Goal: Information Seeking & Learning: Learn about a topic

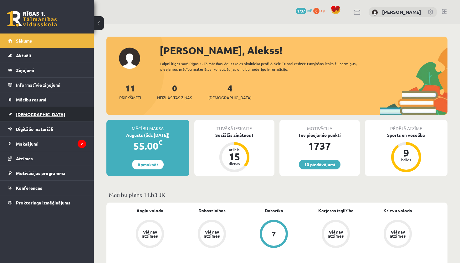
click at [37, 117] on link "[DEMOGRAPHIC_DATA]" at bounding box center [47, 114] width 78 height 14
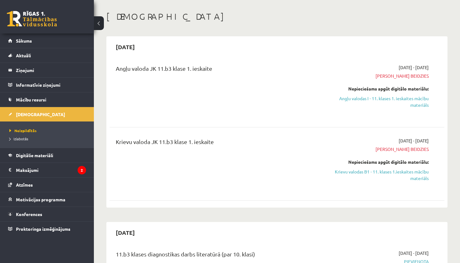
scroll to position [27, 0]
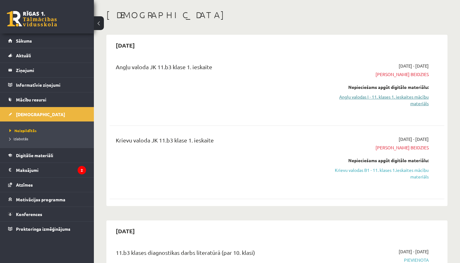
click at [408, 99] on link "Angļu valodas I - 11. klases 1. ieskaites mācību materiāls" at bounding box center [379, 99] width 98 height 13
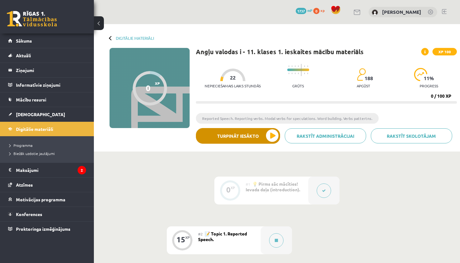
click at [240, 132] on button "Turpināt iesākto" at bounding box center [238, 136] width 84 height 16
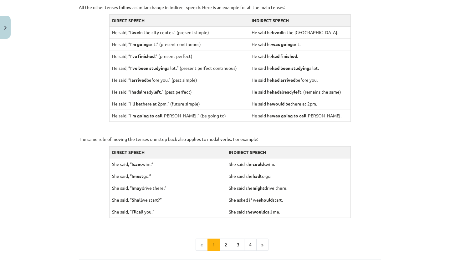
scroll to position [521, 0]
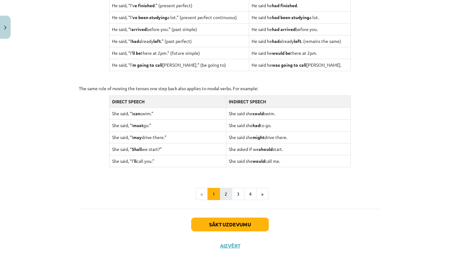
click at [228, 195] on button "2" at bounding box center [225, 194] width 13 height 13
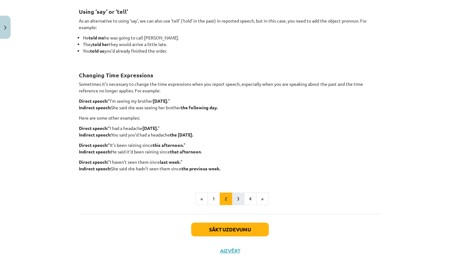
click at [239, 199] on button "3" at bounding box center [238, 198] width 13 height 13
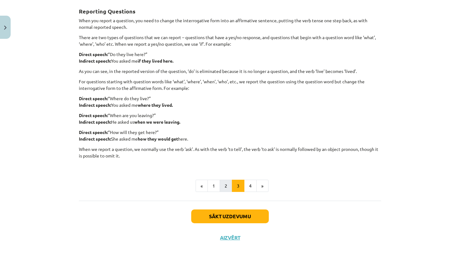
click at [229, 188] on button "2" at bounding box center [225, 185] width 13 height 13
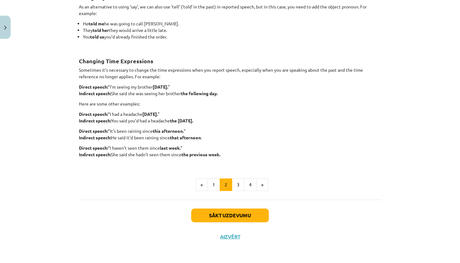
scroll to position [126, 0]
click at [234, 183] on button "3" at bounding box center [238, 184] width 13 height 13
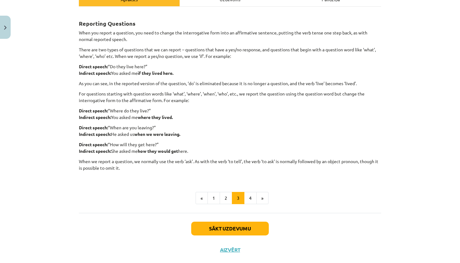
scroll to position [102, 0]
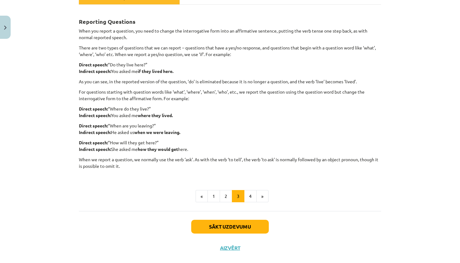
click at [241, 196] on button "3" at bounding box center [238, 196] width 13 height 13
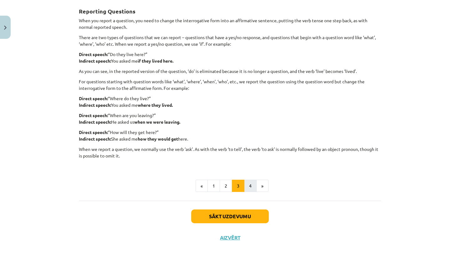
click at [253, 189] on button "4" at bounding box center [250, 185] width 13 height 13
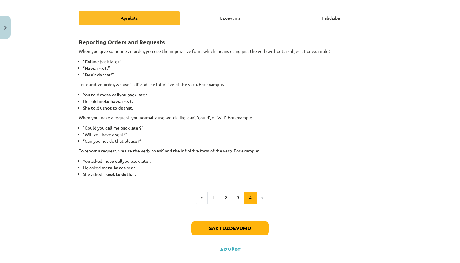
scroll to position [79, 0]
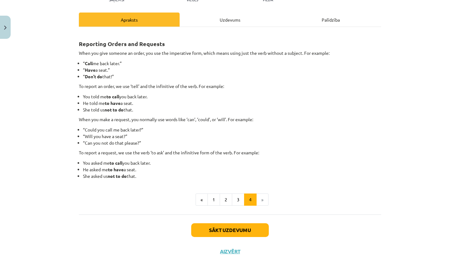
click at [242, 229] on button "Sākt uzdevumu" at bounding box center [230, 230] width 78 height 14
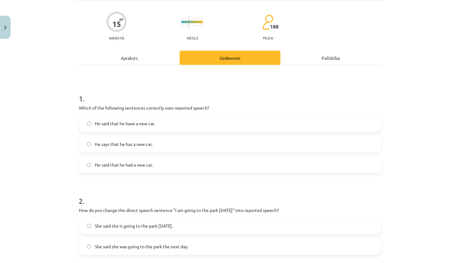
scroll to position [49, 0]
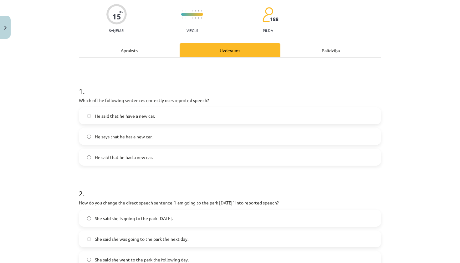
click at [179, 159] on label "He said that he had a new car." at bounding box center [229, 157] width 301 height 16
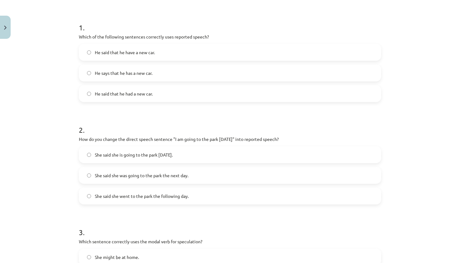
scroll to position [114, 0]
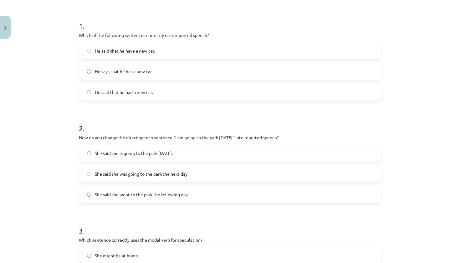
click at [181, 189] on label "She said she went to the park the following day." at bounding box center [229, 194] width 301 height 16
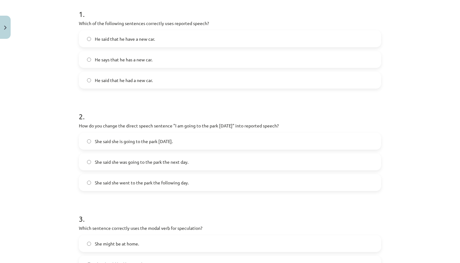
scroll to position [144, 0]
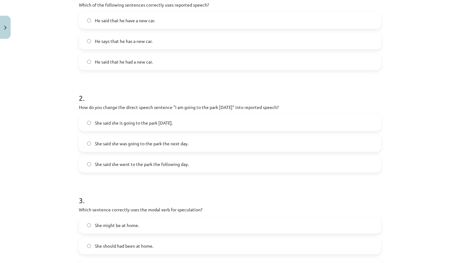
click at [157, 148] on label "She said she was going to the park the next day." at bounding box center [229, 143] width 301 height 16
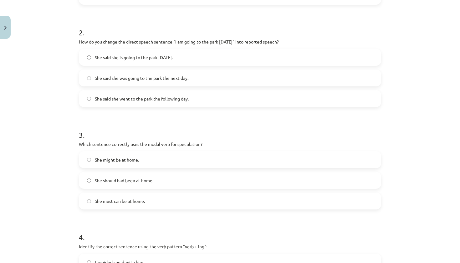
scroll to position [210, 0]
click at [171, 195] on label "She must can be at home." at bounding box center [229, 200] width 301 height 16
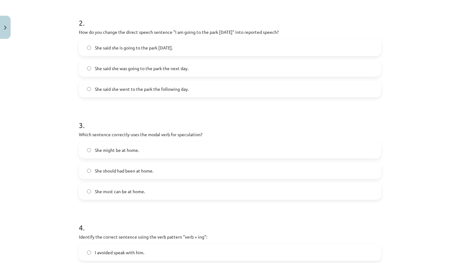
scroll to position [220, 0]
click at [156, 173] on label "She should had been at home." at bounding box center [229, 170] width 301 height 16
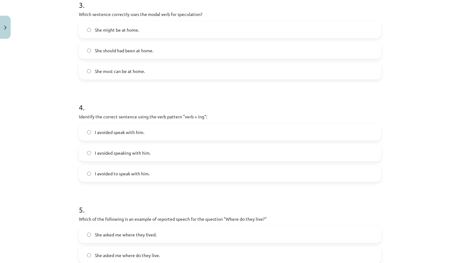
scroll to position [349, 0]
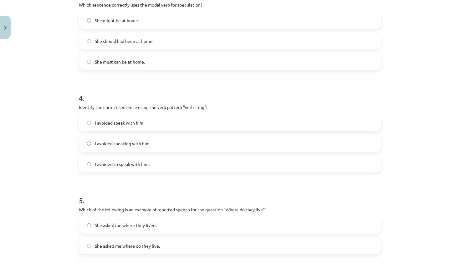
click at [189, 143] on label "I avoided speaking with him." at bounding box center [229, 143] width 301 height 16
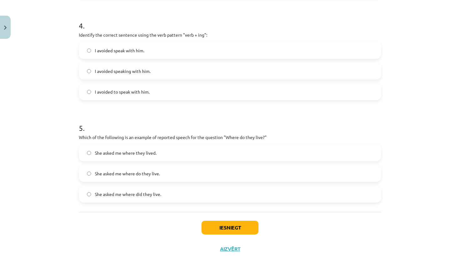
scroll to position [434, 0]
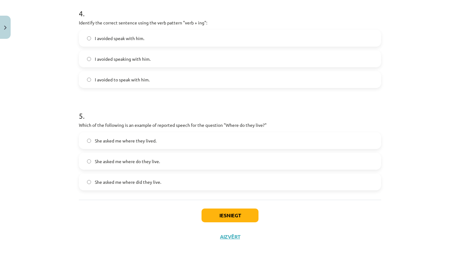
click at [168, 142] on label "She asked me where they lived." at bounding box center [229, 141] width 301 height 16
click at [227, 209] on button "Iesniegt" at bounding box center [229, 215] width 57 height 14
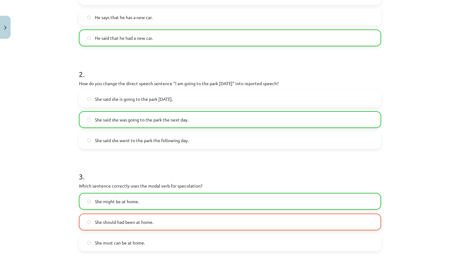
scroll to position [170, 0]
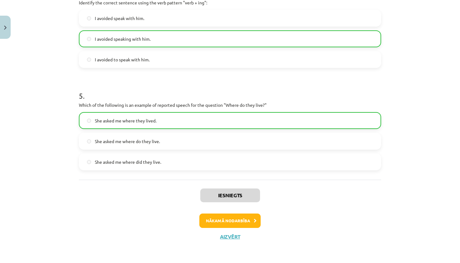
click at [243, 222] on button "Nākamā nodarbība" at bounding box center [229, 220] width 61 height 14
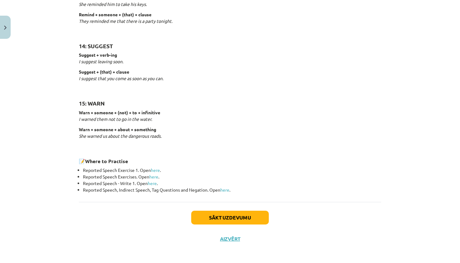
scroll to position [942, 0]
click at [232, 211] on button "Sākt uzdevumu" at bounding box center [230, 218] width 78 height 14
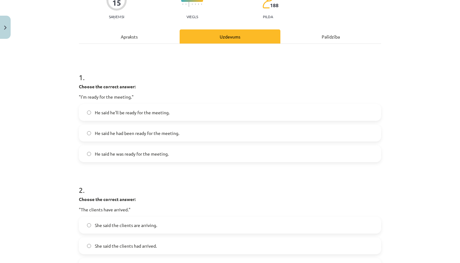
scroll to position [59, 0]
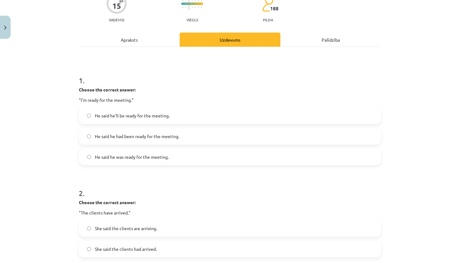
click at [172, 116] on label "He said he'll be ready for the meeting." at bounding box center [229, 116] width 301 height 16
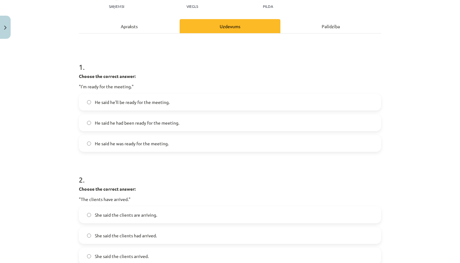
scroll to position [79, 0]
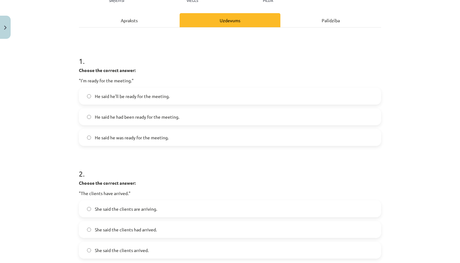
click at [153, 140] on span "He said he was ready for the meeting." at bounding box center [132, 137] width 74 height 7
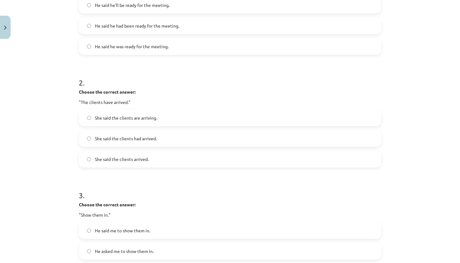
scroll to position [171, 0]
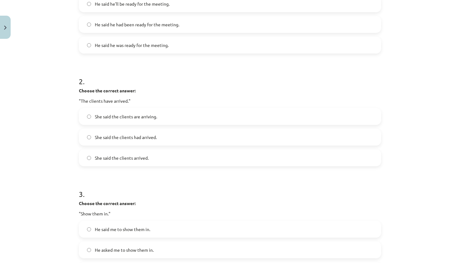
click at [162, 144] on label "She said the clients had arrived." at bounding box center [229, 137] width 301 height 16
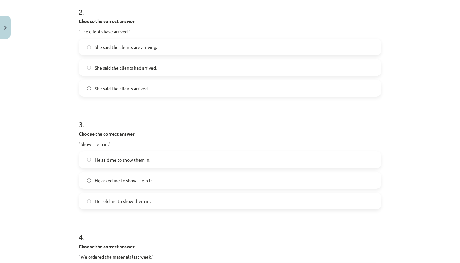
scroll to position [251, 0]
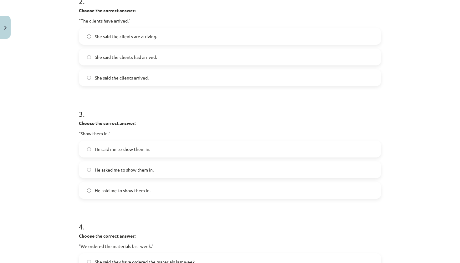
click at [153, 189] on label "He told me to show them in." at bounding box center [229, 190] width 301 height 16
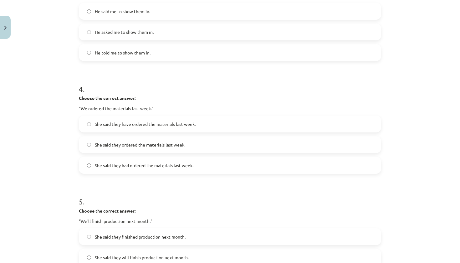
scroll to position [394, 0]
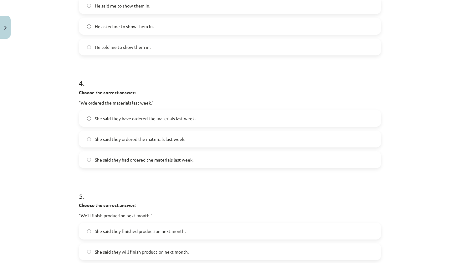
click at [157, 162] on span "She said they had ordered the materials last week." at bounding box center [144, 159] width 98 height 7
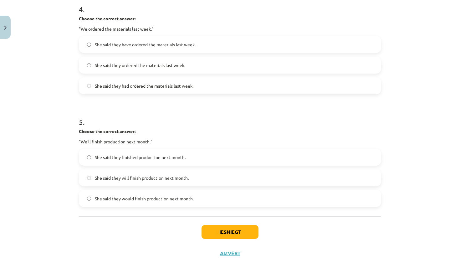
scroll to position [471, 0]
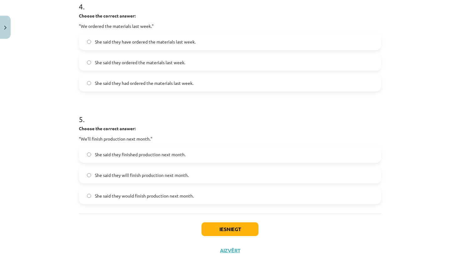
click at [160, 200] on label "She said they would finish production next month." at bounding box center [229, 196] width 301 height 16
click at [223, 233] on button "Iesniegt" at bounding box center [229, 229] width 57 height 14
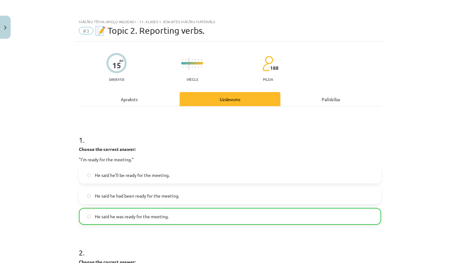
scroll to position [0, 0]
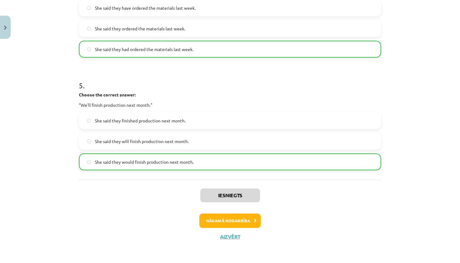
click at [225, 221] on button "Nākamā nodarbība" at bounding box center [229, 220] width 61 height 14
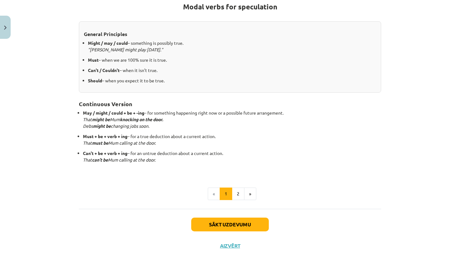
scroll to position [122, 0]
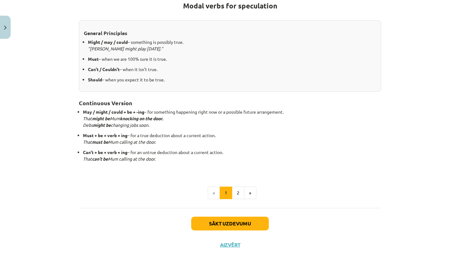
click at [224, 212] on div "Sākt uzdevumu Aizvērt" at bounding box center [230, 230] width 302 height 44
click at [224, 222] on button "Sākt uzdevumu" at bounding box center [230, 223] width 78 height 14
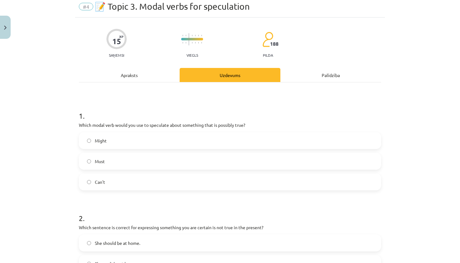
scroll to position [30, 0]
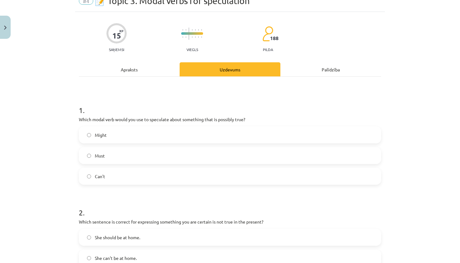
click at [136, 138] on label "Might" at bounding box center [229, 135] width 301 height 16
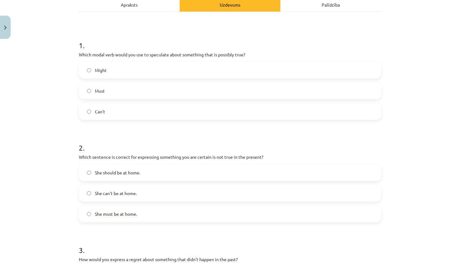
scroll to position [96, 0]
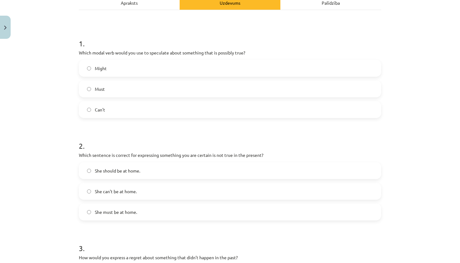
click at [141, 192] on label "She can't be at home." at bounding box center [229, 191] width 301 height 16
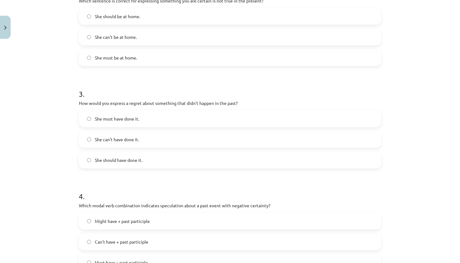
scroll to position [251, 0]
click at [133, 122] on label "She must have done it." at bounding box center [229, 118] width 301 height 16
click at [139, 163] on label "She should have done it." at bounding box center [229, 159] width 301 height 16
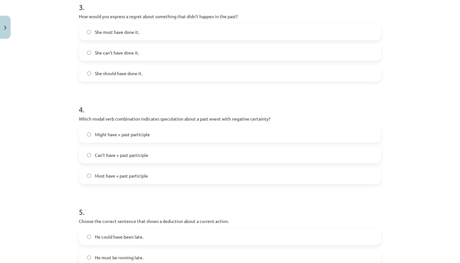
scroll to position [339, 0]
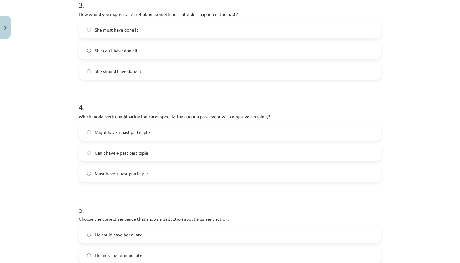
click at [126, 159] on label "Can't have + past participle" at bounding box center [229, 153] width 301 height 16
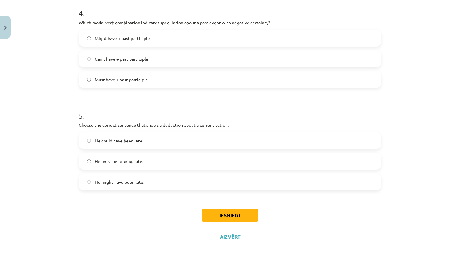
scroll to position [433, 0]
click at [117, 167] on label "He must be running late." at bounding box center [229, 161] width 301 height 16
click at [246, 218] on button "Iesniegt" at bounding box center [229, 215] width 57 height 14
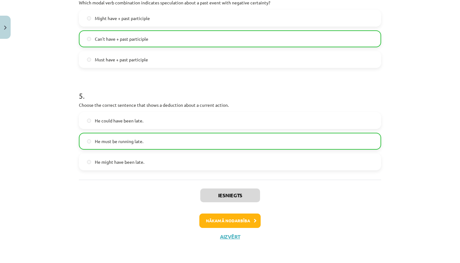
click at [231, 216] on button "Nākamā nodarbība" at bounding box center [229, 220] width 61 height 14
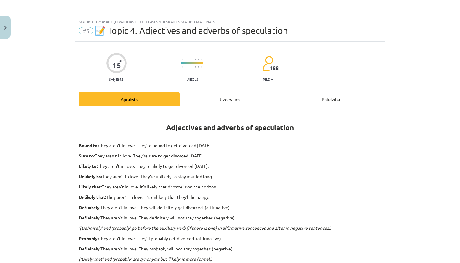
scroll to position [0, 0]
drag, startPoint x: 175, startPoint y: 35, endPoint x: 167, endPoint y: 35, distance: 8.4
click at [168, 35] on div "#5 📝 Topic 4. Adjectives and adverbs of speculation" at bounding box center [230, 31] width 302 height 10
click at [84, 33] on span "#5" at bounding box center [86, 31] width 14 height 8
click at [0, 24] on button "Close" at bounding box center [5, 27] width 11 height 23
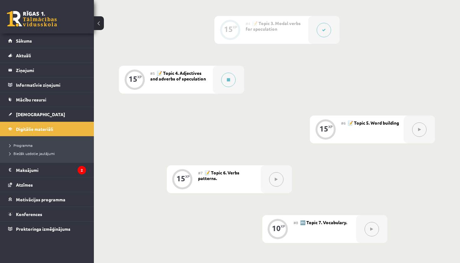
scroll to position [306, 0]
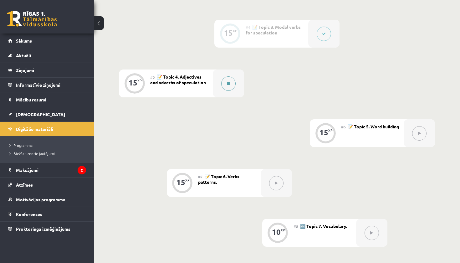
click at [224, 85] on button at bounding box center [228, 83] width 14 height 14
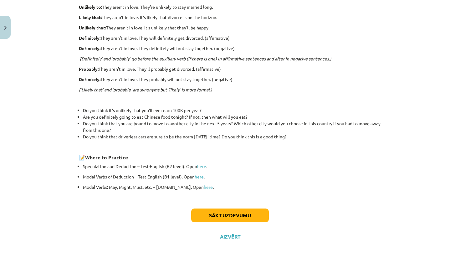
scroll to position [169, 0]
click at [214, 212] on button "Sākt uzdevumu" at bounding box center [230, 215] width 78 height 14
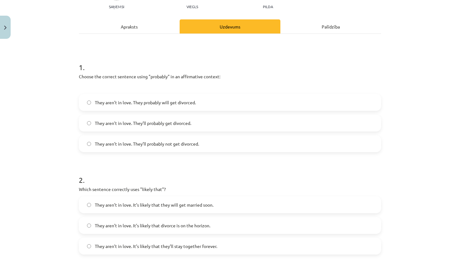
scroll to position [76, 0]
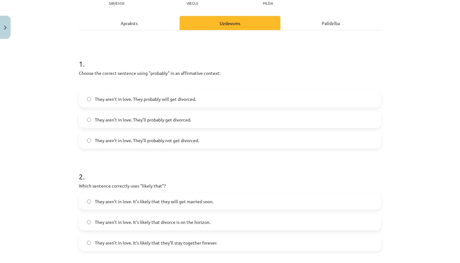
click at [193, 99] on span "They aren’t in love. They probably will get divorced." at bounding box center [145, 99] width 101 height 7
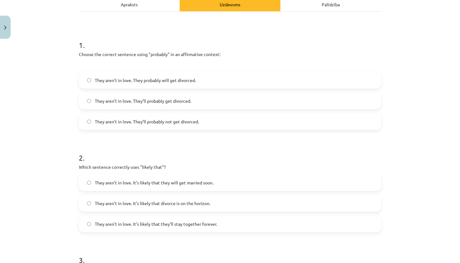
scroll to position [97, 0]
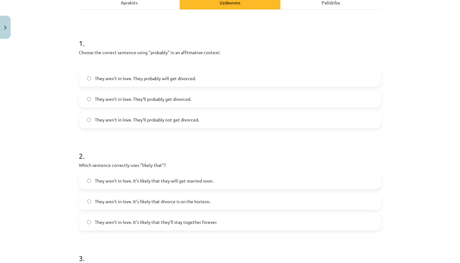
click at [165, 98] on span "They aren’t in love. They’ll probably get divorced." at bounding box center [143, 99] width 96 height 7
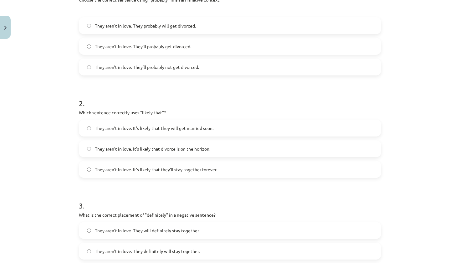
scroll to position [150, 0]
click at [117, 152] on label "They aren’t in love. It’s likely that divorce is on the horizon." at bounding box center [229, 148] width 301 height 16
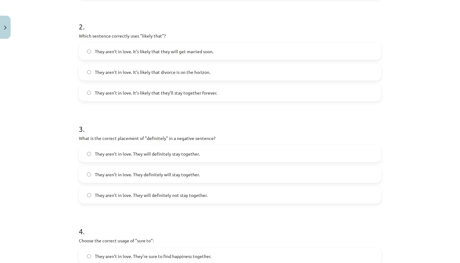
scroll to position [230, 0]
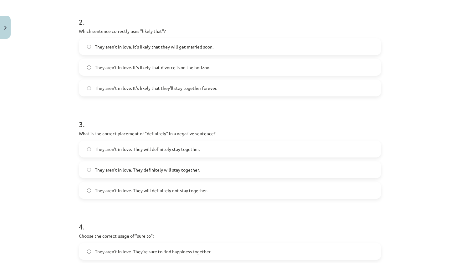
click at [127, 197] on label "They aren’t in love. They will definitely not stay together." at bounding box center [229, 190] width 301 height 16
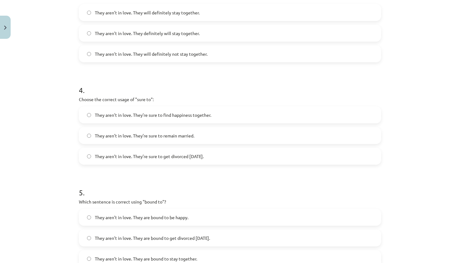
scroll to position [365, 0]
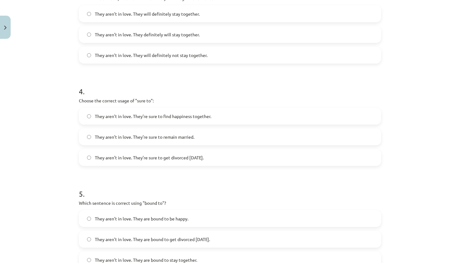
click at [141, 158] on span "They aren’t in love. They’re sure to get divorced [DATE]." at bounding box center [149, 157] width 109 height 7
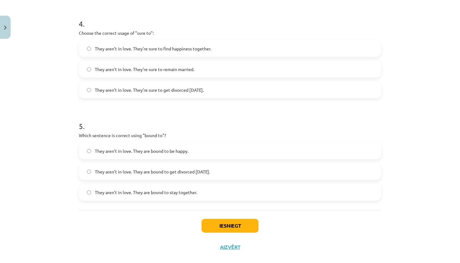
scroll to position [433, 0]
click at [149, 179] on div "They aren’t in love. They are bound to get divorced [DATE]." at bounding box center [230, 171] width 302 height 17
click at [149, 175] on label "They aren’t in love. They are bound to get divorced [DATE]." at bounding box center [229, 171] width 301 height 16
click at [215, 228] on button "Iesniegt" at bounding box center [229, 225] width 57 height 14
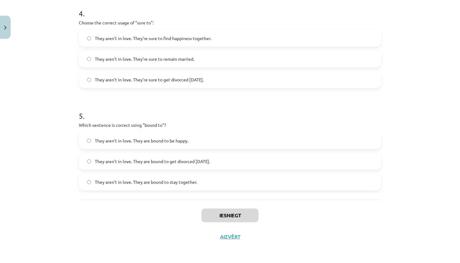
scroll to position [444, 0]
click at [234, 214] on button "Iesniegt" at bounding box center [229, 215] width 57 height 14
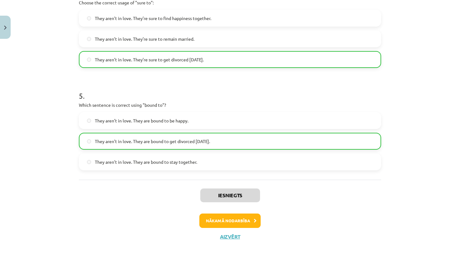
click at [245, 222] on button "Nākamā nodarbība" at bounding box center [229, 220] width 61 height 14
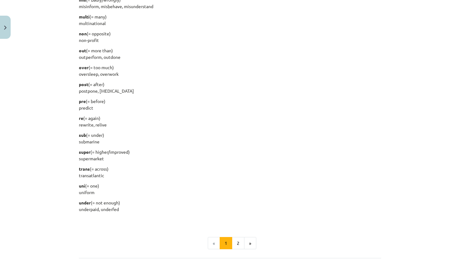
scroll to position [703, 0]
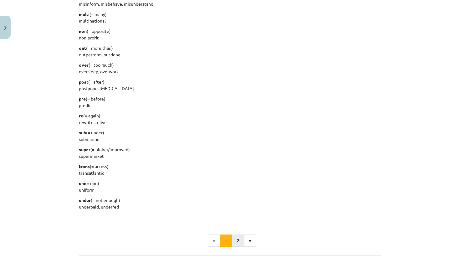
click at [234, 241] on button "2" at bounding box center [238, 240] width 13 height 13
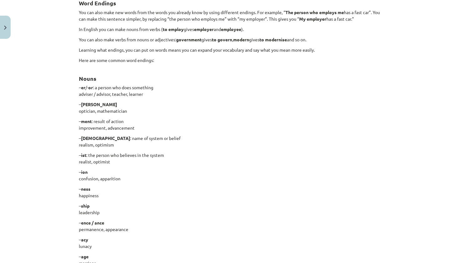
scroll to position [121, 0]
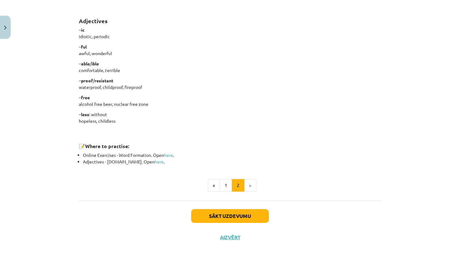
click at [229, 212] on button "Sākt uzdevumu" at bounding box center [230, 216] width 78 height 14
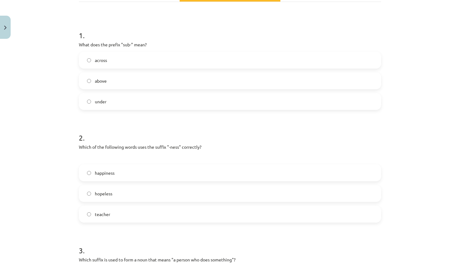
scroll to position [91, 0]
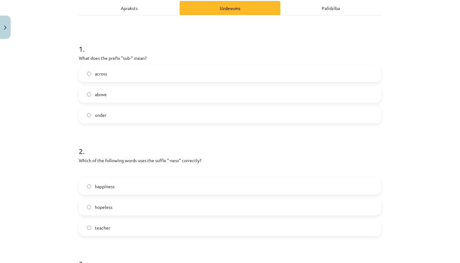
click at [164, 94] on label "above" at bounding box center [229, 94] width 301 height 16
click at [118, 76] on label "across" at bounding box center [229, 74] width 301 height 16
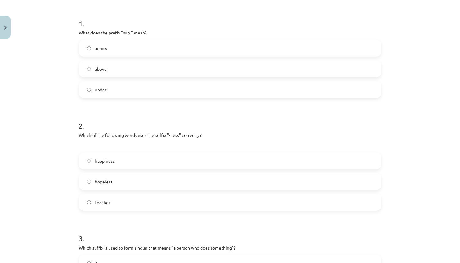
scroll to position [124, 0]
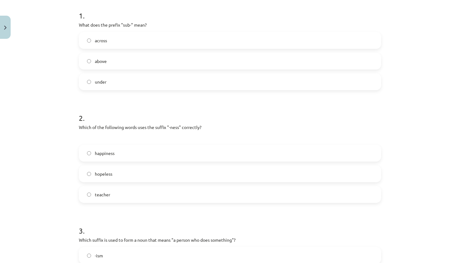
click at [137, 157] on label "happiness" at bounding box center [229, 153] width 301 height 16
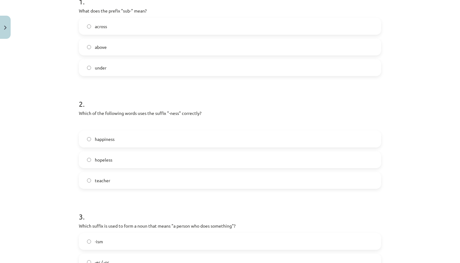
click at [117, 169] on div "happiness hopeless teacher" at bounding box center [230, 159] width 302 height 58
click at [115, 165] on label "hopeless" at bounding box center [229, 160] width 301 height 16
click at [112, 144] on label "happiness" at bounding box center [229, 139] width 301 height 16
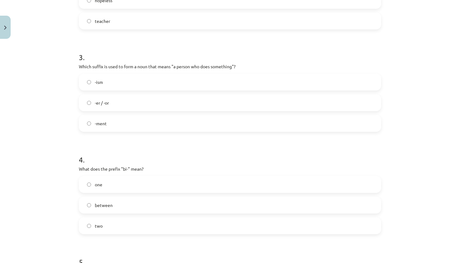
scroll to position [296, 0]
click at [133, 103] on label "-er / -or" at bounding box center [229, 104] width 301 height 16
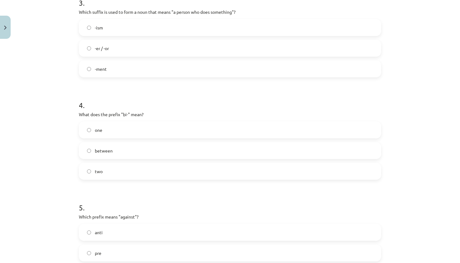
scroll to position [352, 0]
click at [130, 168] on label "two" at bounding box center [229, 171] width 301 height 16
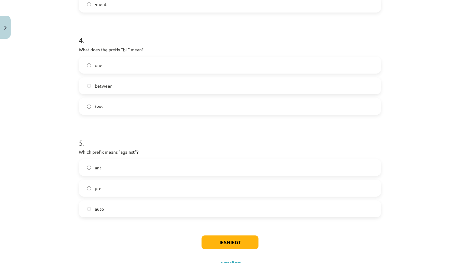
scroll to position [417, 0]
click at [130, 170] on label "anti" at bounding box center [229, 167] width 301 height 16
click at [237, 239] on button "Iesniegt" at bounding box center [229, 241] width 57 height 14
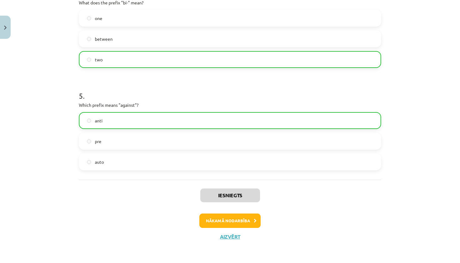
click at [236, 225] on button "Nākamā nodarbība" at bounding box center [229, 220] width 61 height 14
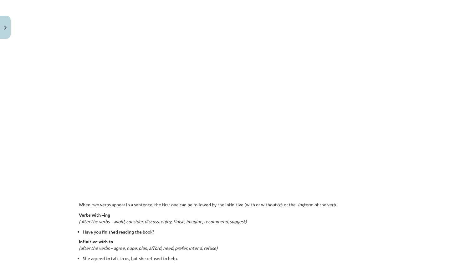
scroll to position [299, 0]
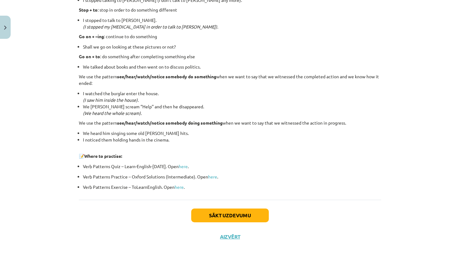
click at [241, 214] on button "Sākt uzdevumu" at bounding box center [230, 215] width 78 height 14
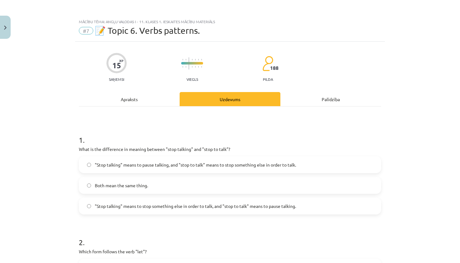
scroll to position [0, 0]
click at [196, 168] on label ""Stop talking" means to pause talking, and "stop to talk" means to stop somethi…" at bounding box center [229, 165] width 301 height 16
click at [169, 190] on label "Both mean the same thing." at bounding box center [229, 185] width 301 height 16
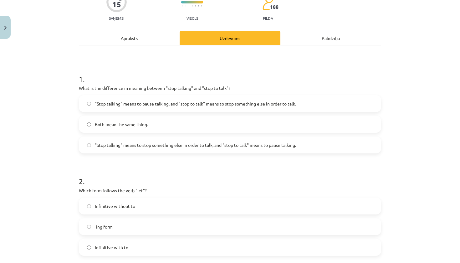
scroll to position [62, 0]
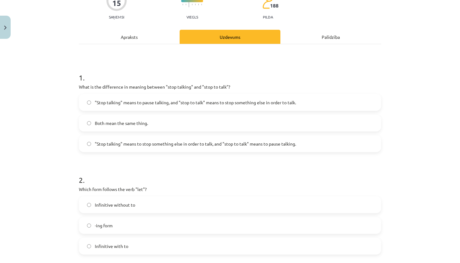
click at [179, 101] on span ""Stop talking" means to pause talking, and "stop to talk" means to stop somethi…" at bounding box center [195, 102] width 201 height 7
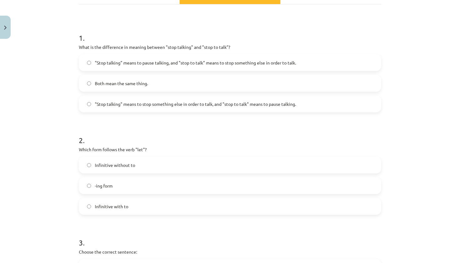
scroll to position [114, 0]
